Goal: Task Accomplishment & Management: Manage account settings

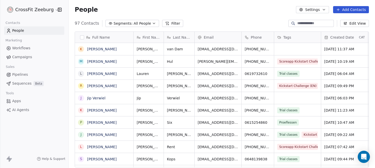
scroll to position [148, 307]
click at [18, 49] on span "Workflows" at bounding box center [21, 47] width 18 height 5
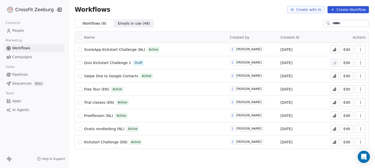
click at [113, 50] on span "ScoreApp Kickstart Challenge (NL)" at bounding box center [114, 50] width 61 height 4
click at [359, 50] on icon "button" at bounding box center [361, 50] width 4 height 4
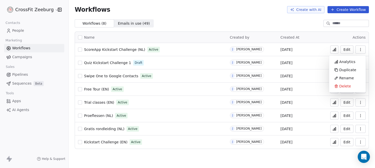
click at [351, 52] on button "Edit" at bounding box center [347, 49] width 13 height 8
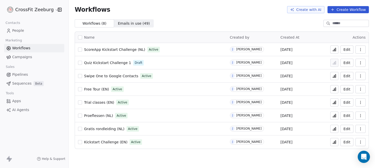
click at [19, 101] on span "Apps" at bounding box center [16, 100] width 9 height 5
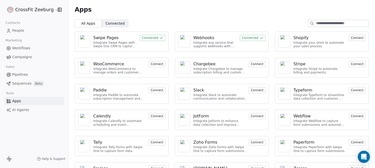
click at [201, 36] on div "Webhooks" at bounding box center [203, 38] width 21 height 6
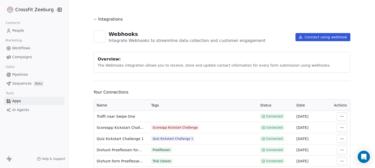
scroll to position [26, 0]
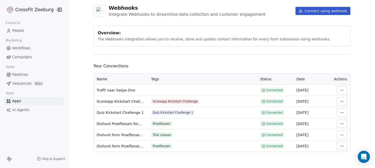
click at [342, 101] on html "CrossFit Zeeburg Contacts People Marketing Workflows Campaigns Sales Pipelines …" at bounding box center [187, 84] width 375 height 168
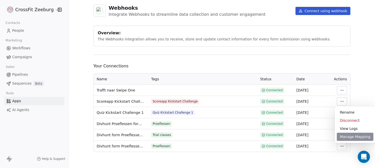
click at [346, 138] on div "Manage Mapping" at bounding box center [355, 137] width 37 height 8
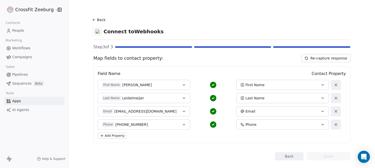
click at [284, 156] on button "Back" at bounding box center [289, 156] width 29 height 8
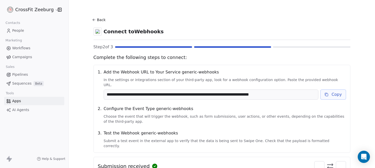
scroll to position [4, 0]
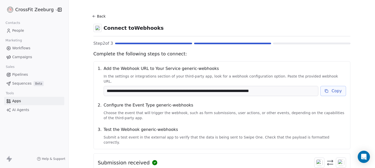
click at [334, 86] on button "Copy" at bounding box center [334, 91] width 26 height 10
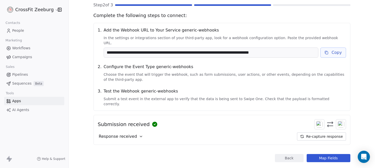
click at [338, 51] on button "Copy" at bounding box center [334, 53] width 26 height 10
click at [24, 29] on link "People" at bounding box center [34, 30] width 60 height 8
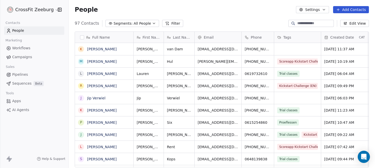
scroll to position [148, 307]
click at [22, 85] on span "Sequences" at bounding box center [21, 83] width 19 height 5
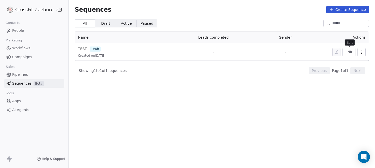
click at [351, 51] on button "Edit" at bounding box center [349, 52] width 13 height 8
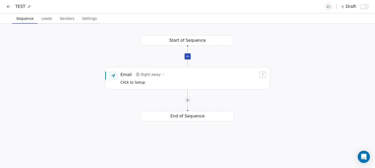
click at [187, 56] on div at bounding box center [188, 56] width 6 height 6
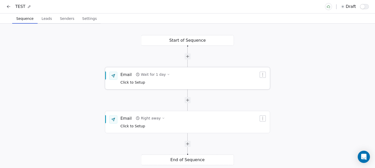
click at [125, 76] on div "Email" at bounding box center [125, 75] width 11 height 6
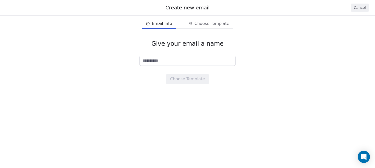
click at [355, 9] on button "Cancel" at bounding box center [360, 8] width 18 height 8
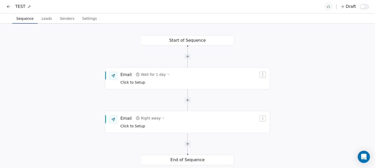
click at [47, 20] on span "Leads" at bounding box center [47, 18] width 14 height 7
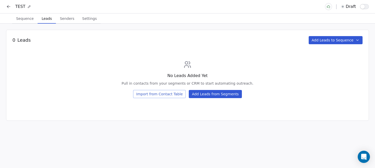
click at [64, 18] on span "Senders" at bounding box center [67, 18] width 19 height 7
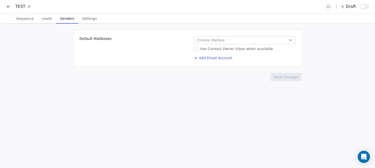
click at [82, 19] on span "Settings" at bounding box center [89, 18] width 19 height 7
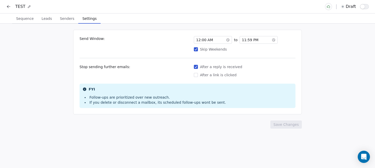
click at [25, 16] on span "Sequence" at bounding box center [25, 18] width 22 height 7
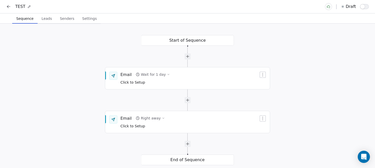
click at [10, 6] on icon at bounding box center [8, 6] width 5 height 5
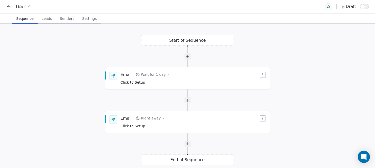
click at [10, 6] on icon at bounding box center [8, 6] width 5 height 5
click at [85, 22] on button "Settings Settings" at bounding box center [89, 18] width 22 height 10
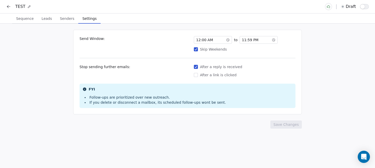
click at [63, 17] on span "Senders" at bounding box center [67, 18] width 19 height 7
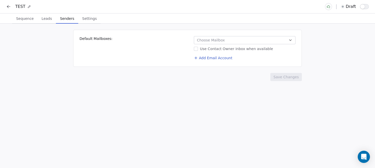
click at [38, 17] on button "Leads Leads" at bounding box center [47, 18] width 18 height 10
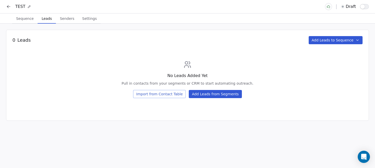
click at [26, 18] on span "Sequence" at bounding box center [25, 18] width 22 height 7
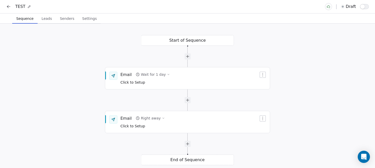
click at [8, 6] on icon at bounding box center [8, 6] width 5 height 5
click at [4, 8] on div "TEST draft" at bounding box center [187, 6] width 375 height 13
click at [9, 6] on icon at bounding box center [8, 6] width 5 height 5
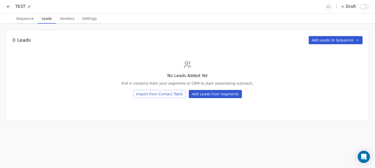
click at [9, 8] on icon at bounding box center [8, 6] width 5 height 5
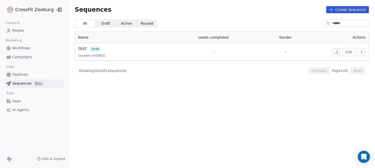
click at [21, 74] on span "Pipelines" at bounding box center [20, 74] width 16 height 5
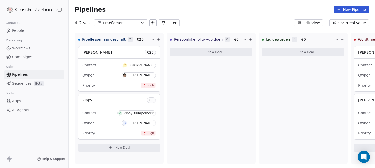
click at [142, 23] on icon "button" at bounding box center [142, 23] width 4 height 4
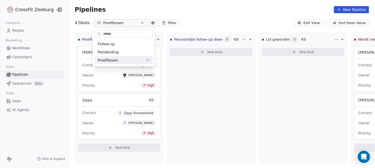
click at [151, 22] on html "CrossFit Zeeburg Contacts People Marketing Workflows Campaigns Sales Pipelines …" at bounding box center [187, 84] width 375 height 168
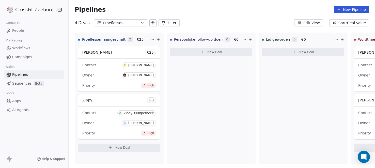
click at [153, 22] on icon at bounding box center [153, 22] width 1 height 1
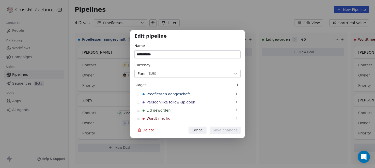
click at [200, 130] on button "Cancel" at bounding box center [198, 130] width 18 height 7
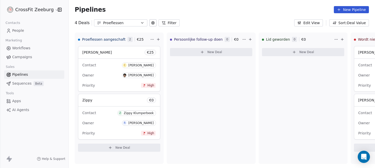
click at [16, 32] on span "People" at bounding box center [18, 30] width 12 height 5
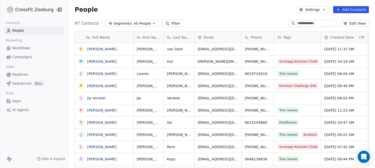
scroll to position [148, 307]
